Goal: Navigation & Orientation: Find specific page/section

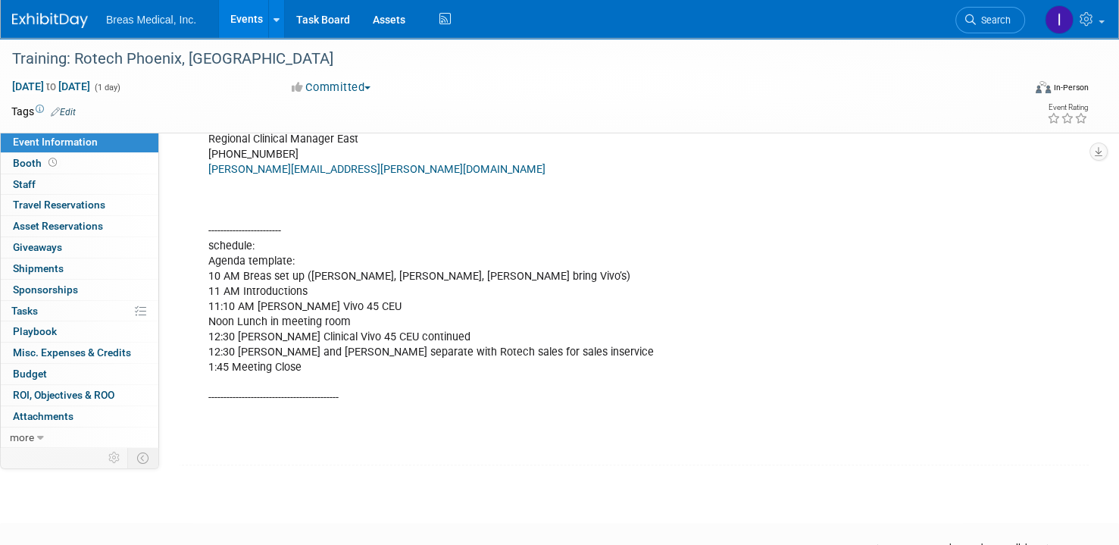
click at [238, 22] on link "Events" at bounding box center [246, 19] width 55 height 38
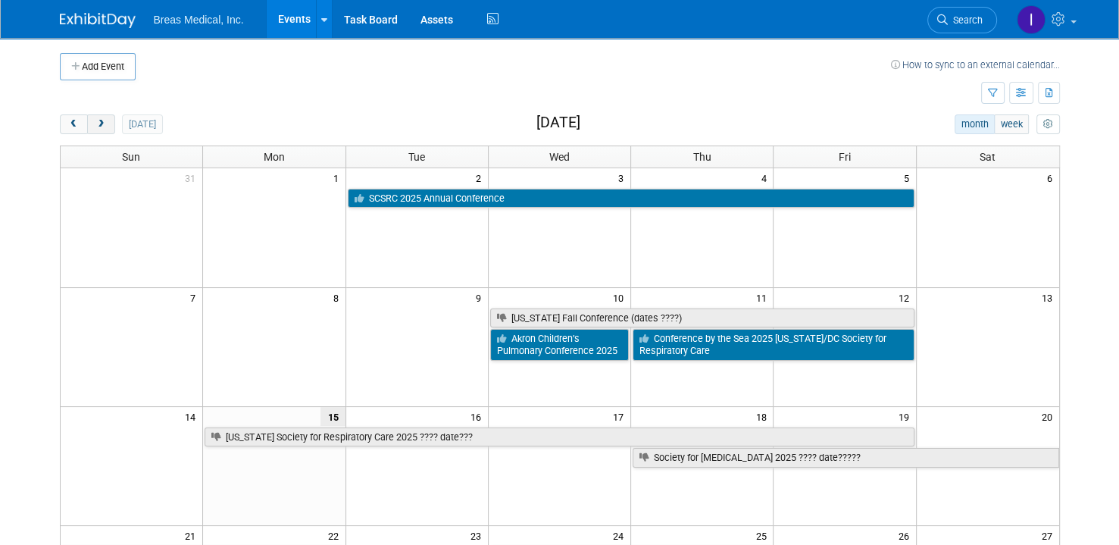
click at [106, 123] on span "next" at bounding box center [100, 125] width 11 height 10
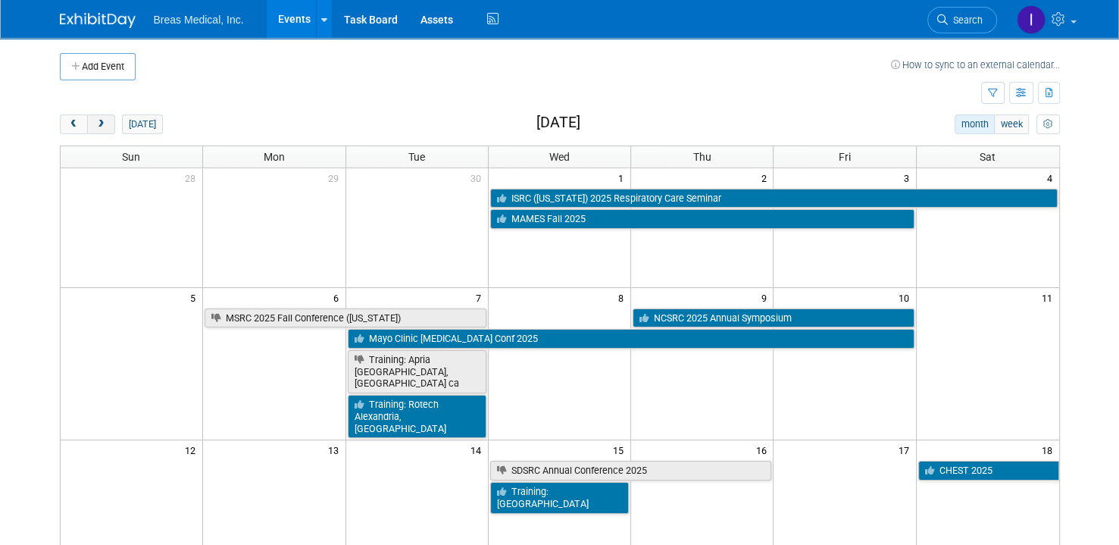
click at [105, 123] on span "next" at bounding box center [100, 125] width 11 height 10
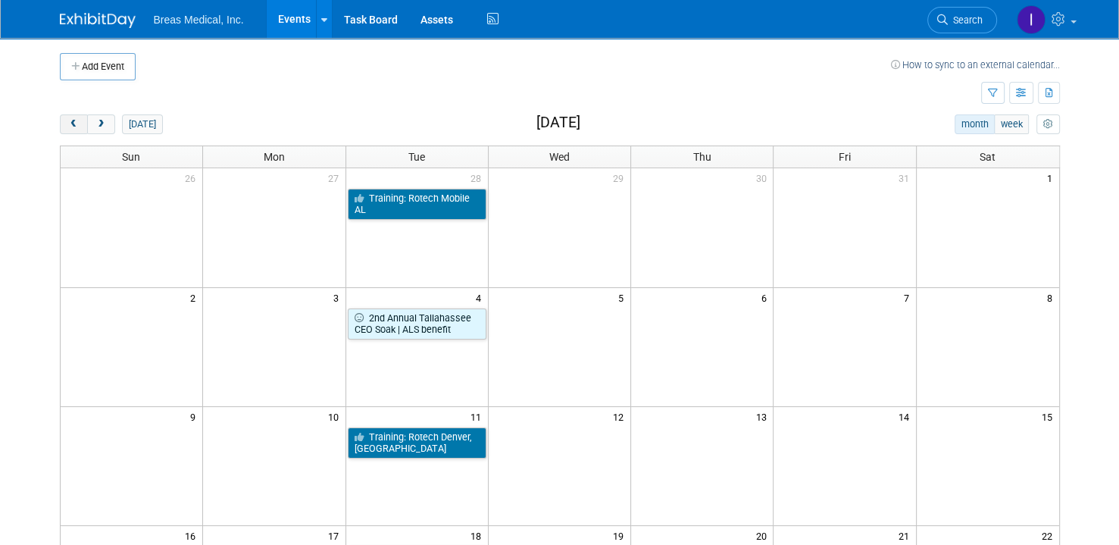
drag, startPoint x: 70, startPoint y: 124, endPoint x: 78, endPoint y: 120, distance: 8.9
click at [70, 124] on span "prev" at bounding box center [73, 125] width 11 height 10
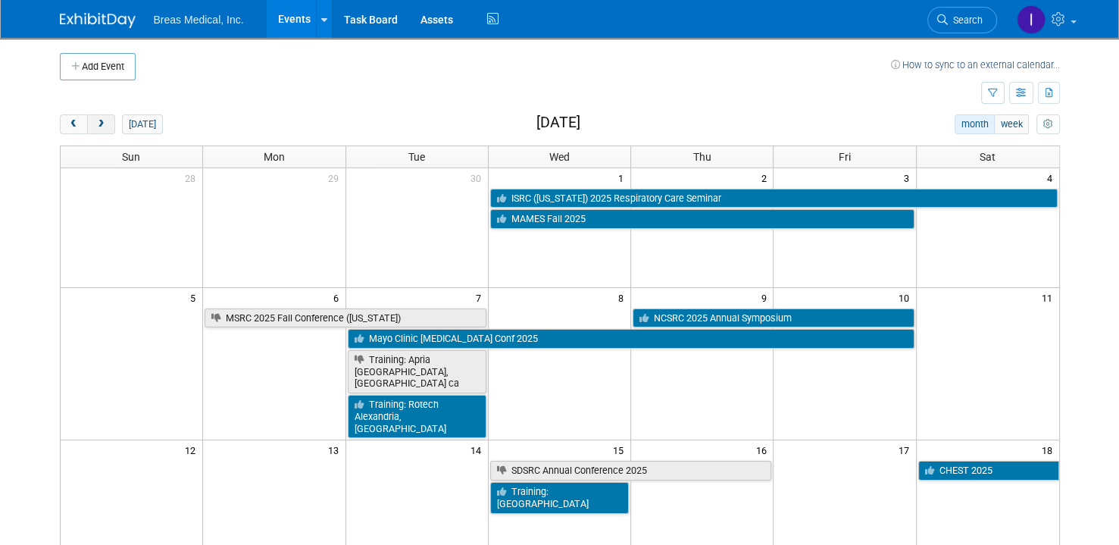
click at [109, 121] on button "next" at bounding box center [101, 124] width 28 height 20
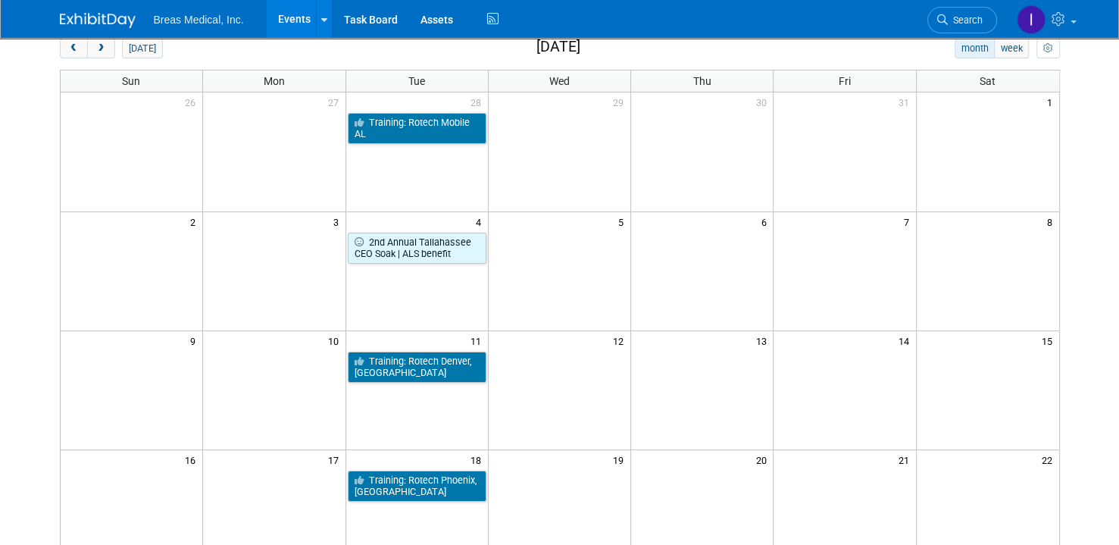
scroll to position [379, 0]
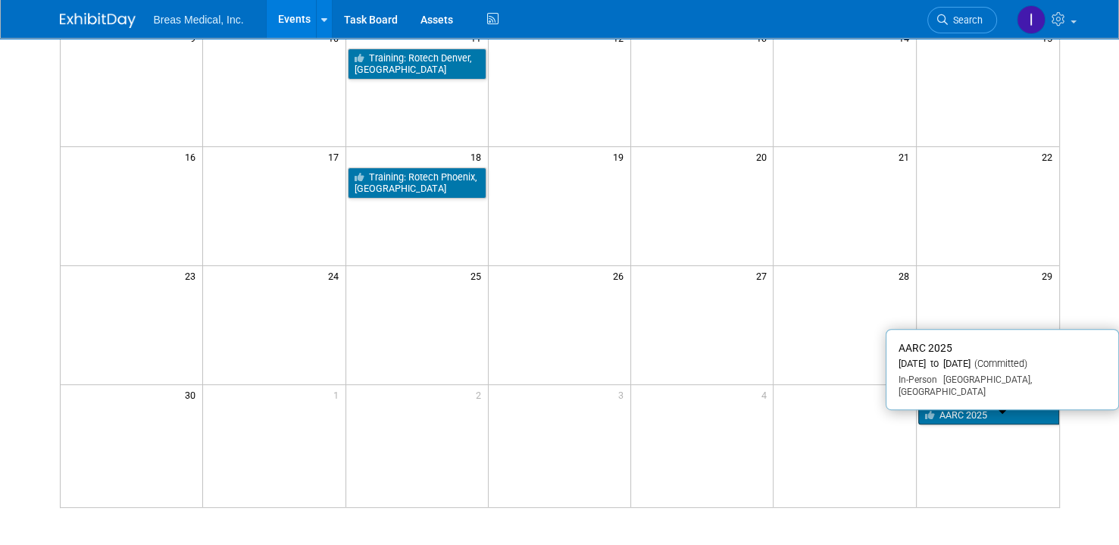
click at [987, 405] on link "AARC 2025" at bounding box center [988, 415] width 141 height 20
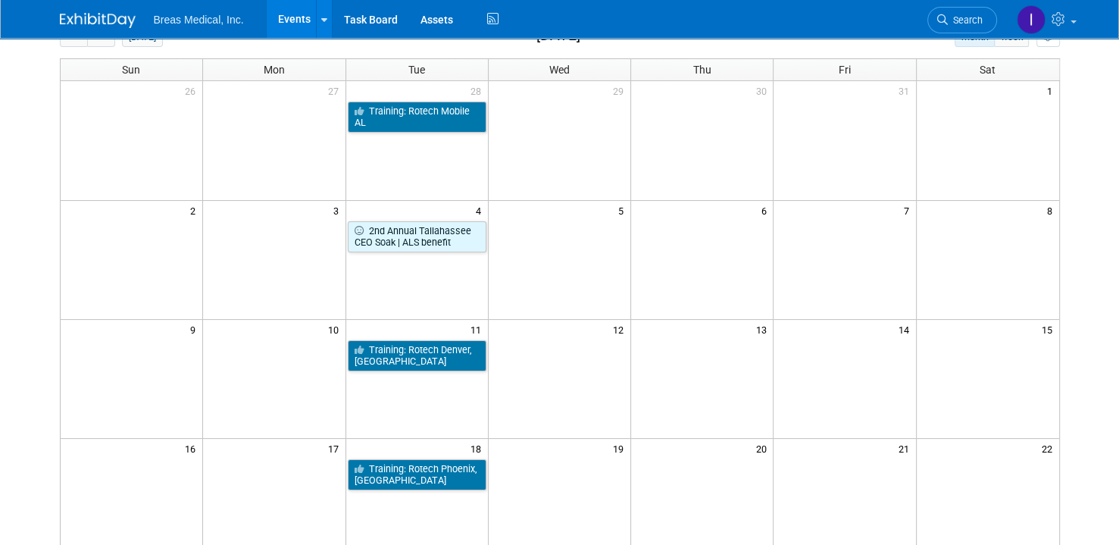
scroll to position [76, 0]
